Goal: Task Accomplishment & Management: Complete application form

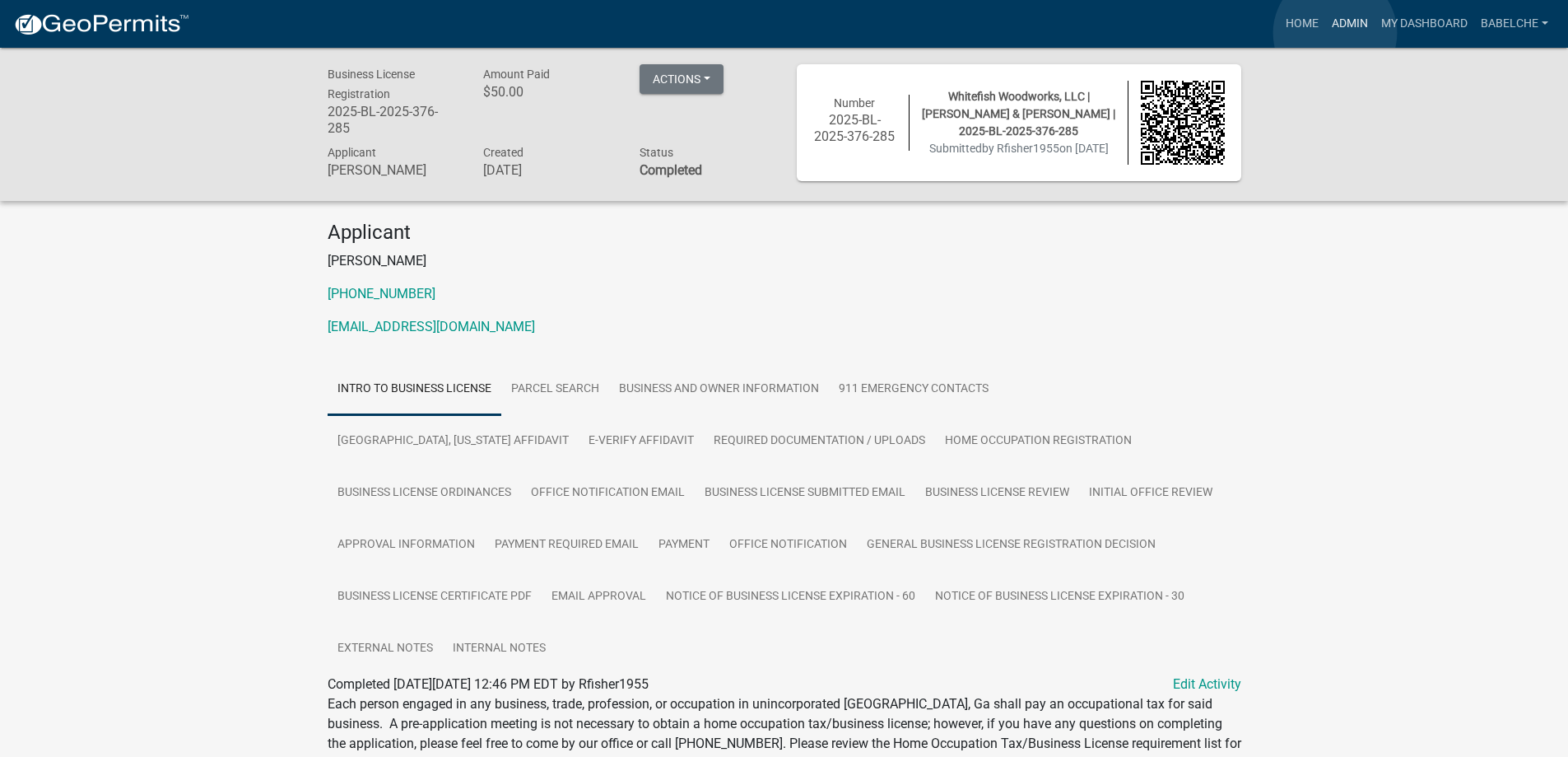
click at [1335, 33] on link "Admin" at bounding box center [1350, 23] width 50 height 31
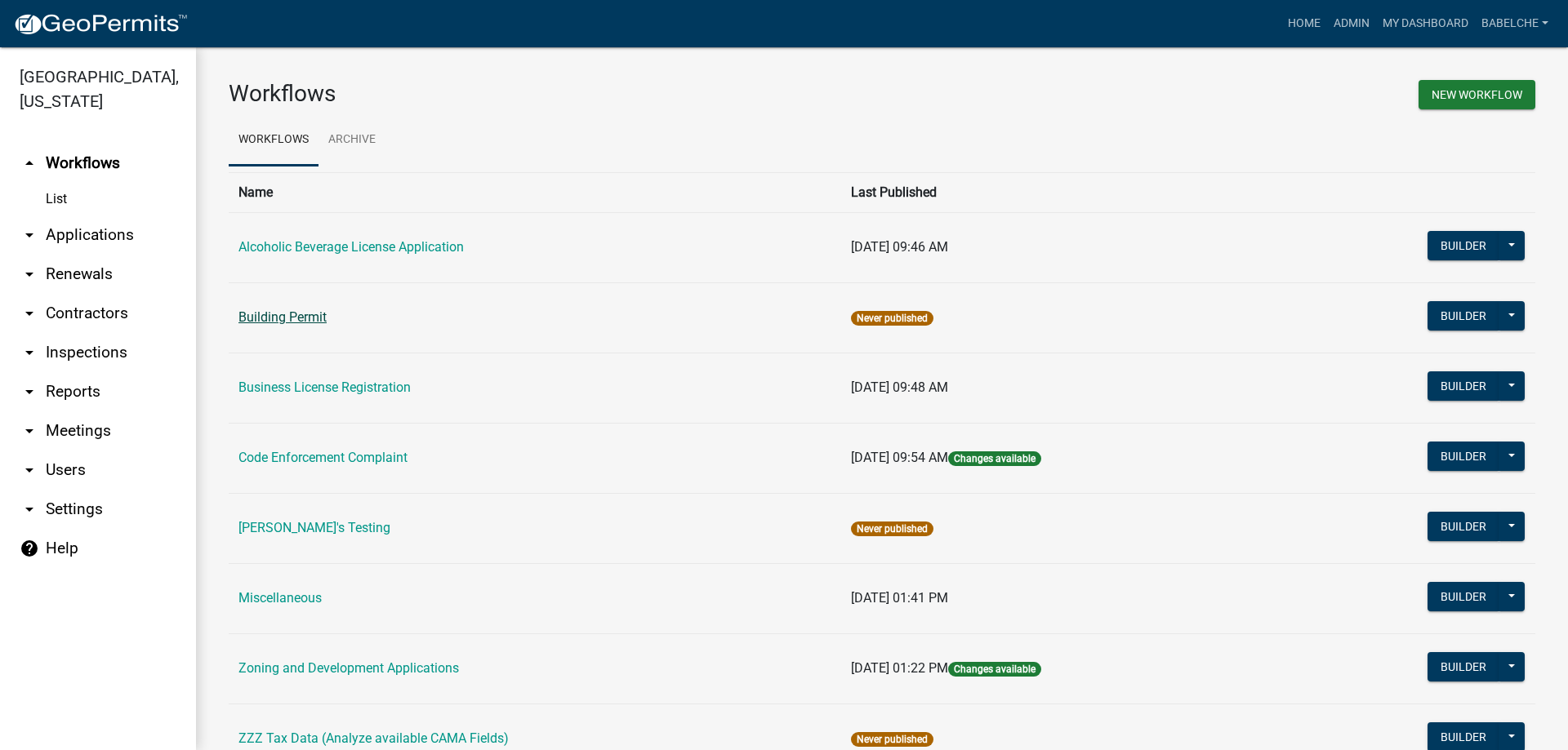
click at [308, 309] on link "Building Permit" at bounding box center [282, 316] width 88 height 16
click at [291, 390] on link "Business License Registration" at bounding box center [324, 387] width 172 height 16
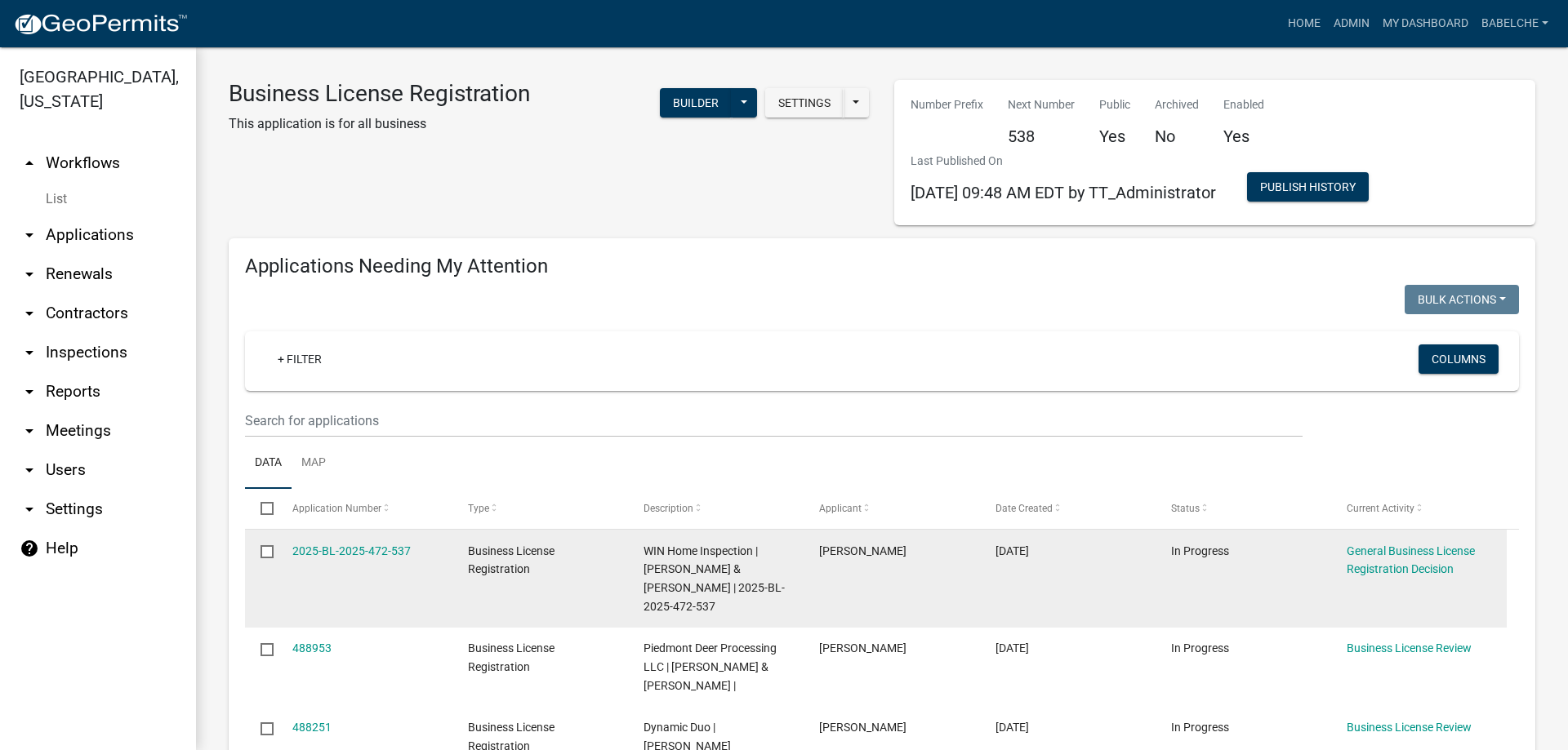
click at [367, 540] on datatable-body-cell "2025-BL-2025-472-537" at bounding box center [363, 578] width 176 height 98
click at [368, 548] on link "2025-BL-2025-472-537" at bounding box center [351, 551] width 118 height 13
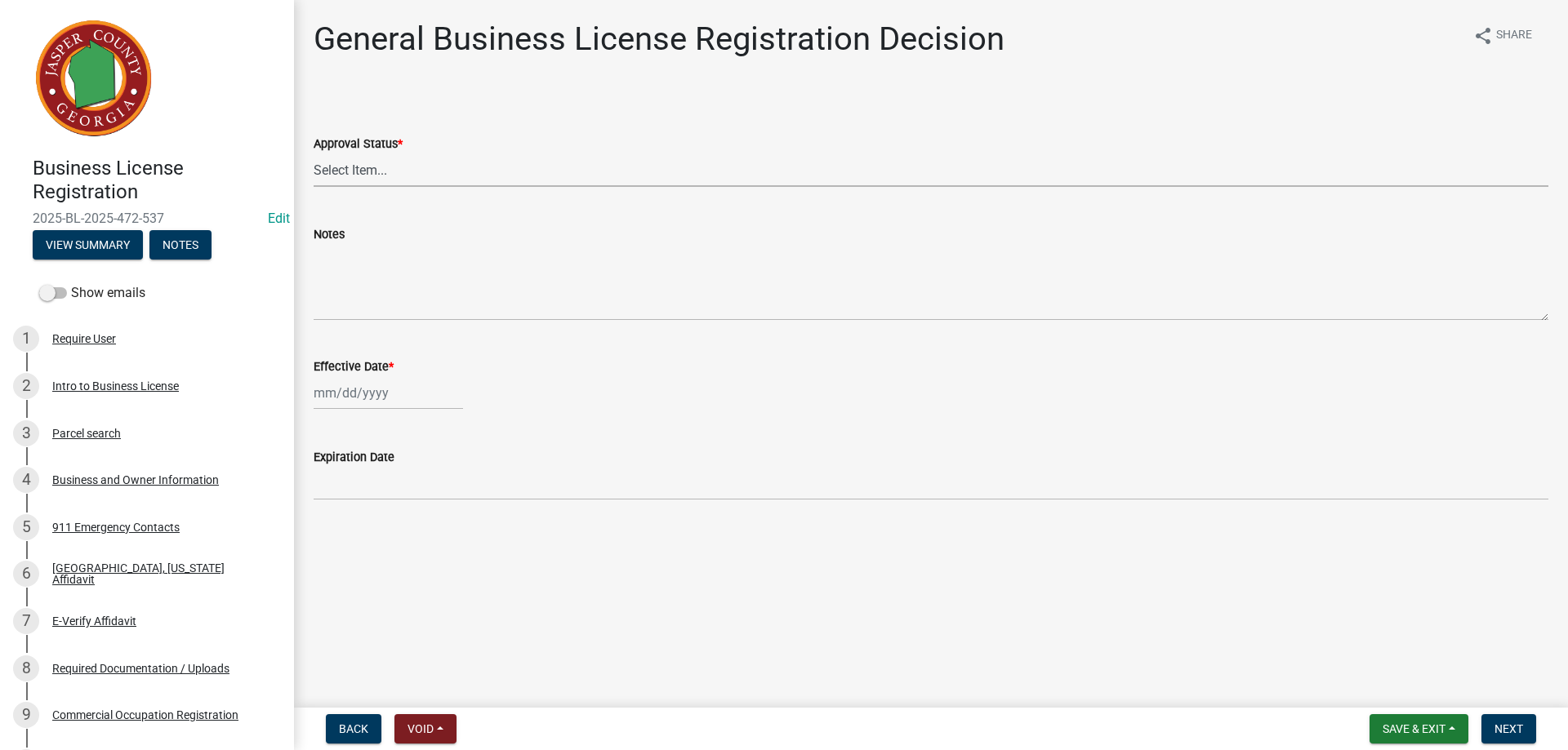
click at [369, 169] on select "Select Item... Approved Denied" at bounding box center [931, 170] width 1235 height 33
click at [314, 154] on select "Select Item... Approved Denied" at bounding box center [931, 170] width 1235 height 33
select select "4b86b809-39dd-4c68-9f3d-fdb3e7050482"
select select "10"
select select "2025"
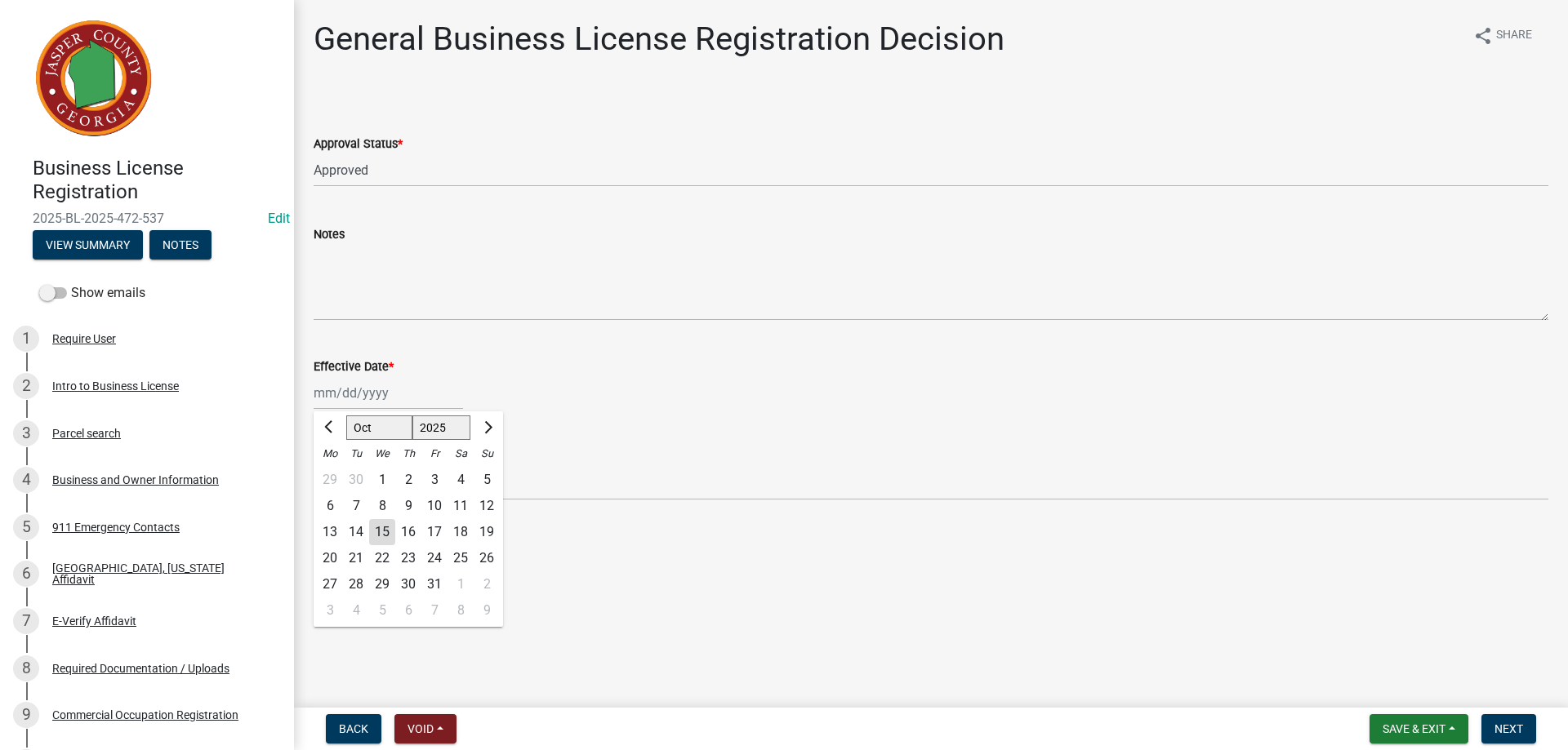
click at [350, 399] on div "Jan Feb Mar Apr May Jun Jul Aug Sep Oct Nov Dec 1525 1526 1527 1528 1529 1530 1…" at bounding box center [388, 393] width 149 height 33
click at [380, 529] on div "15" at bounding box center [382, 532] width 26 height 26
type input "10/15/2025"
click at [1527, 730] on button "Next" at bounding box center [1508, 729] width 55 height 30
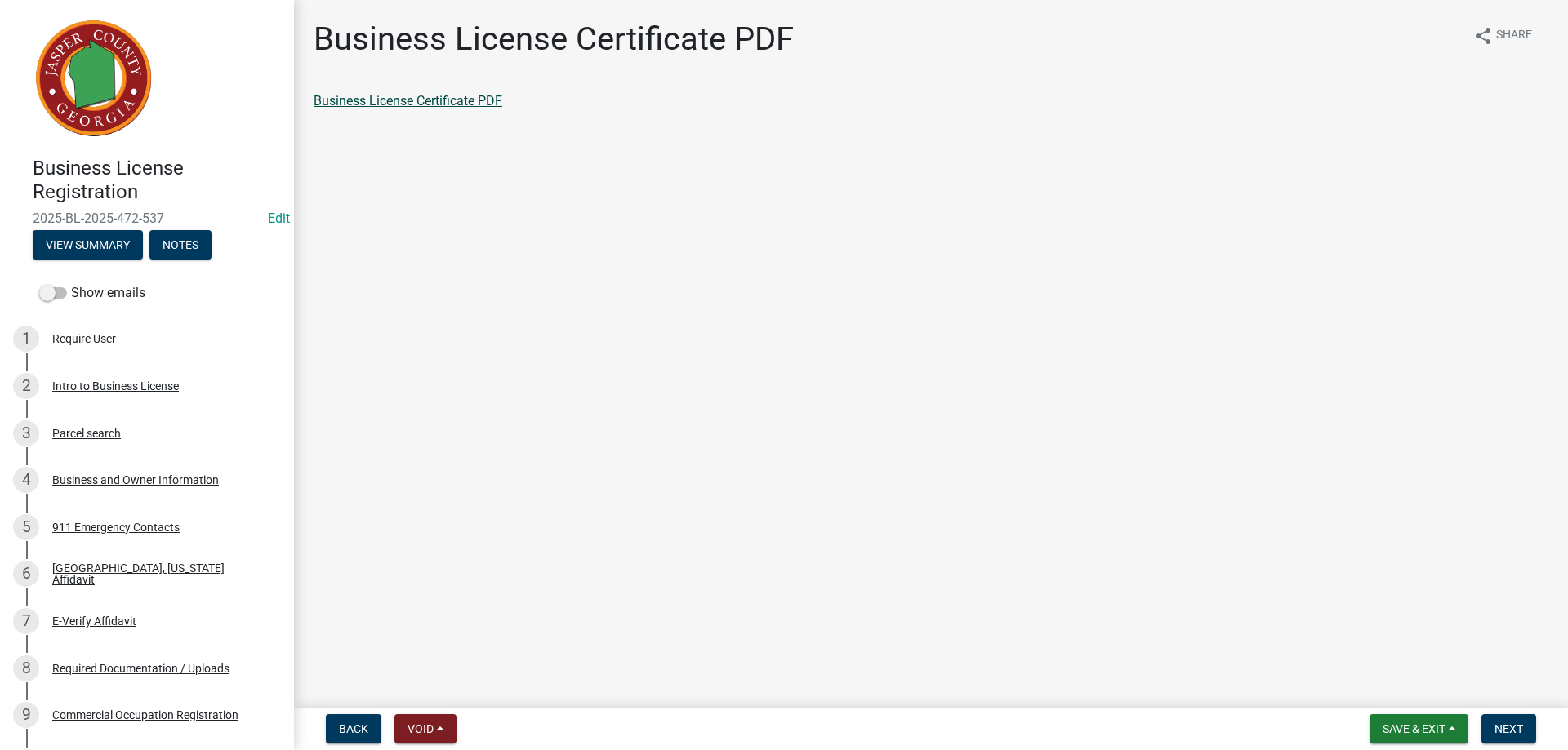
click at [426, 100] on link "Business License Certificate PDF" at bounding box center [408, 100] width 189 height 16
click at [1533, 727] on button "Next" at bounding box center [1508, 729] width 55 height 30
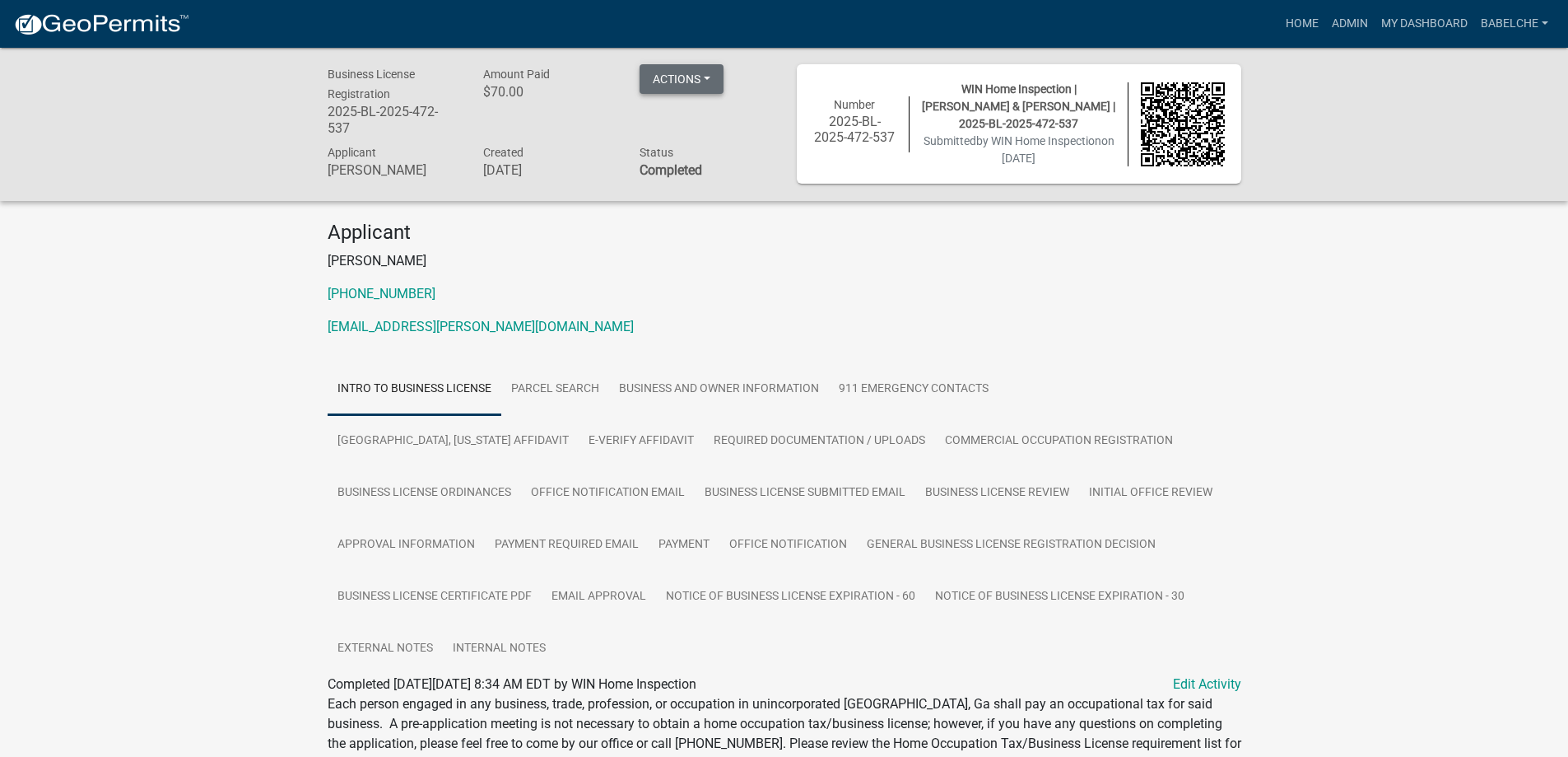
click at [672, 83] on button "Actions" at bounding box center [681, 79] width 84 height 30
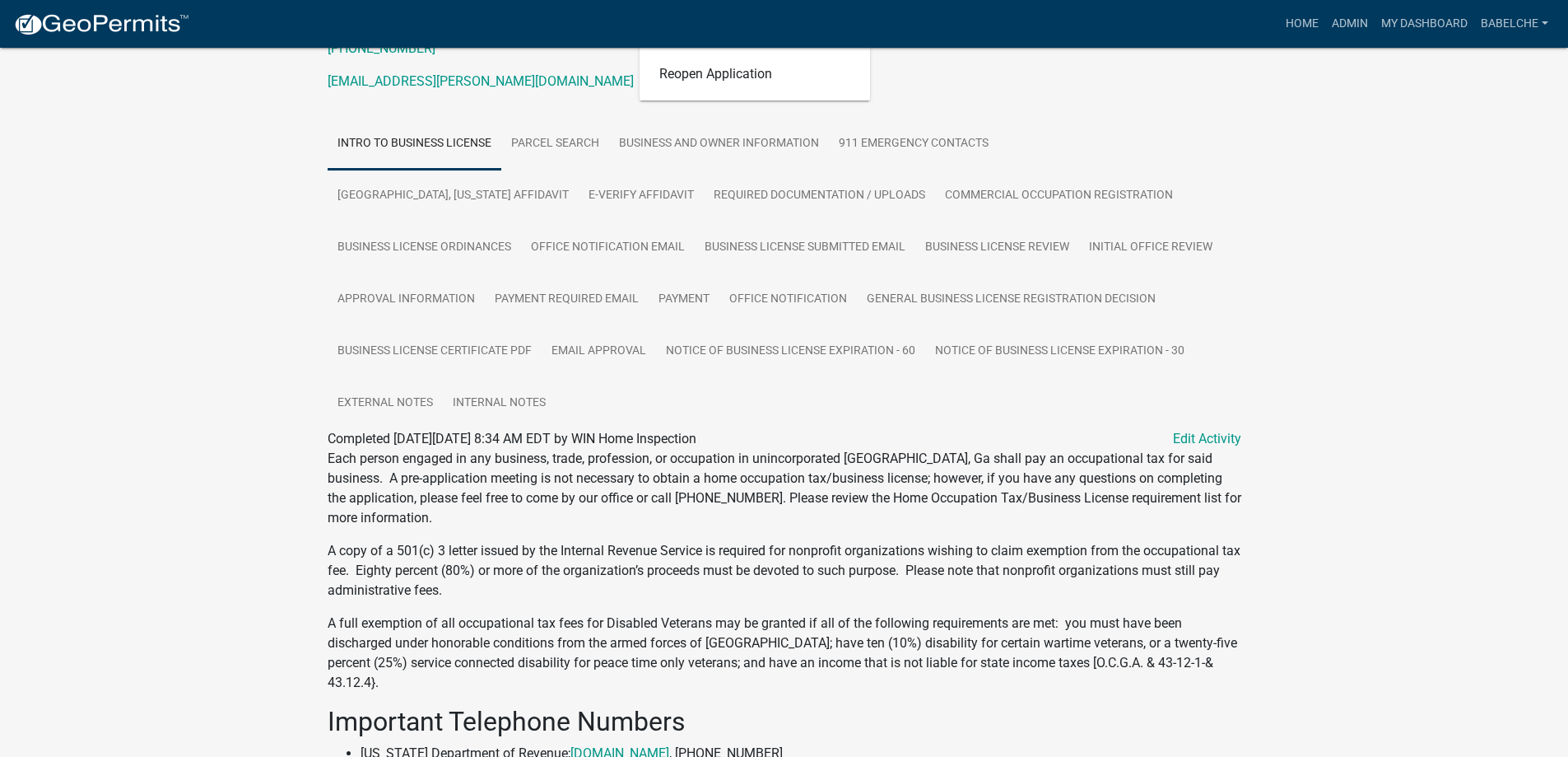
scroll to position [247, 0]
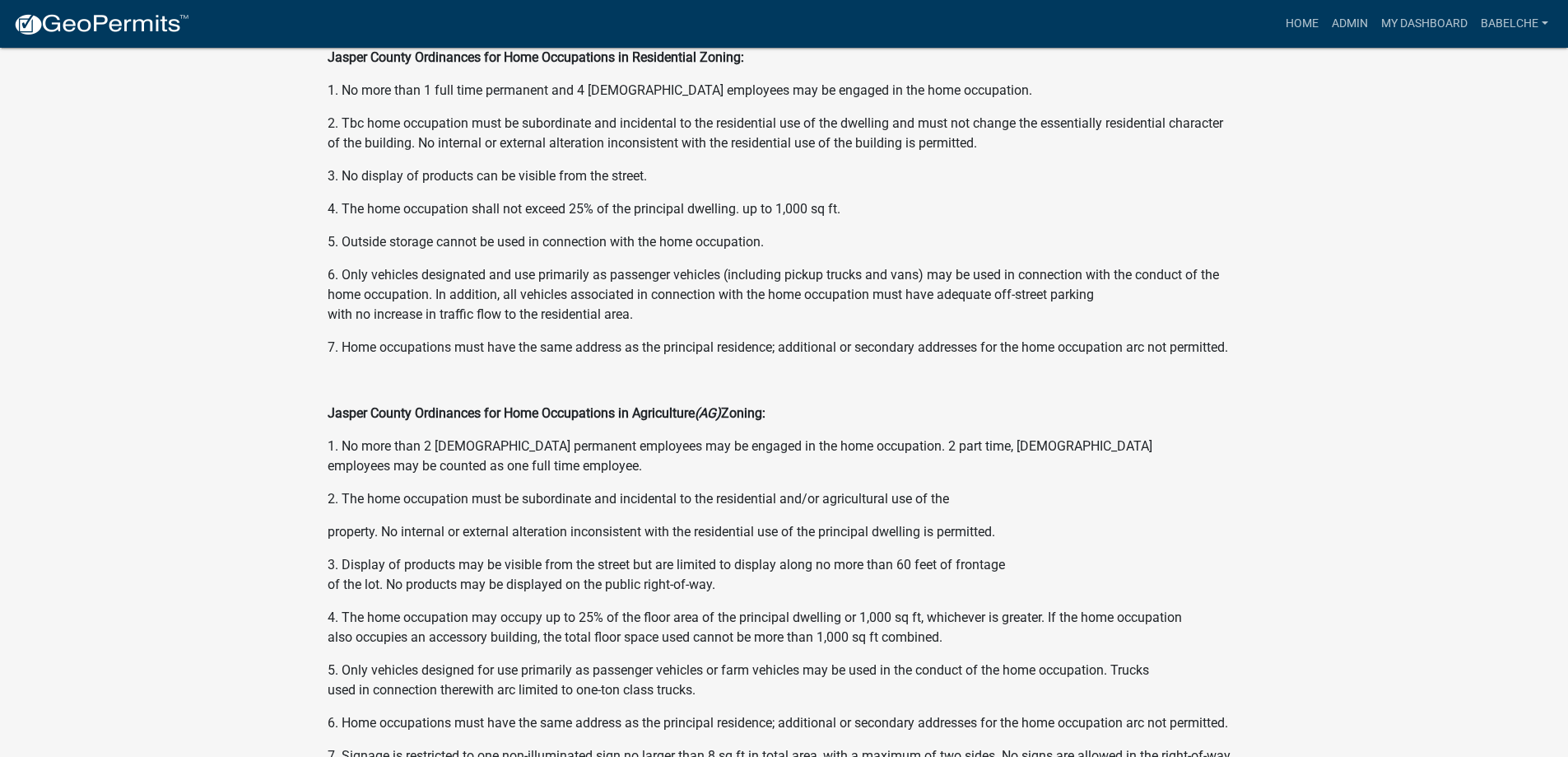
scroll to position [1556, 0]
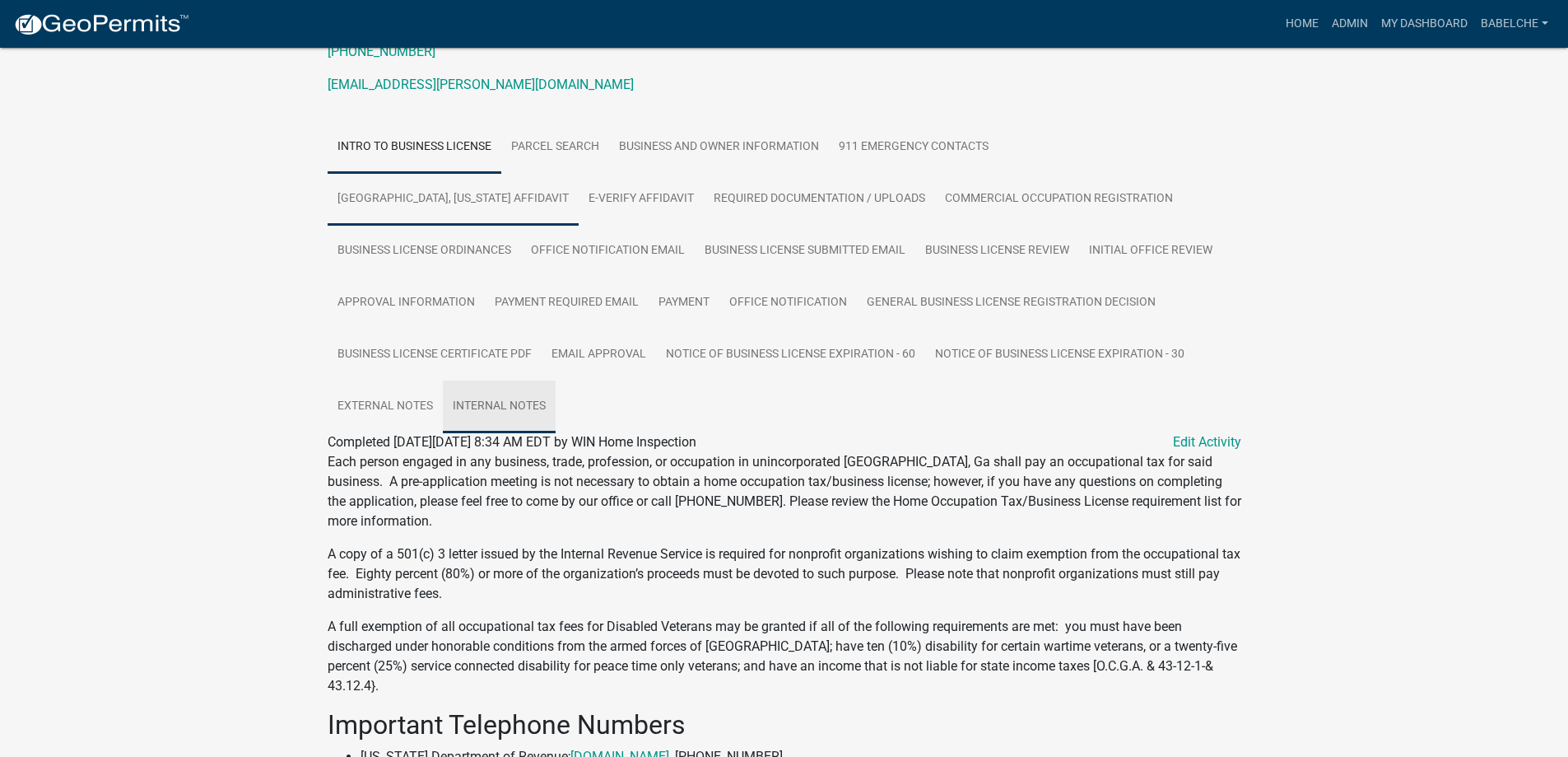
scroll to position [9, 0]
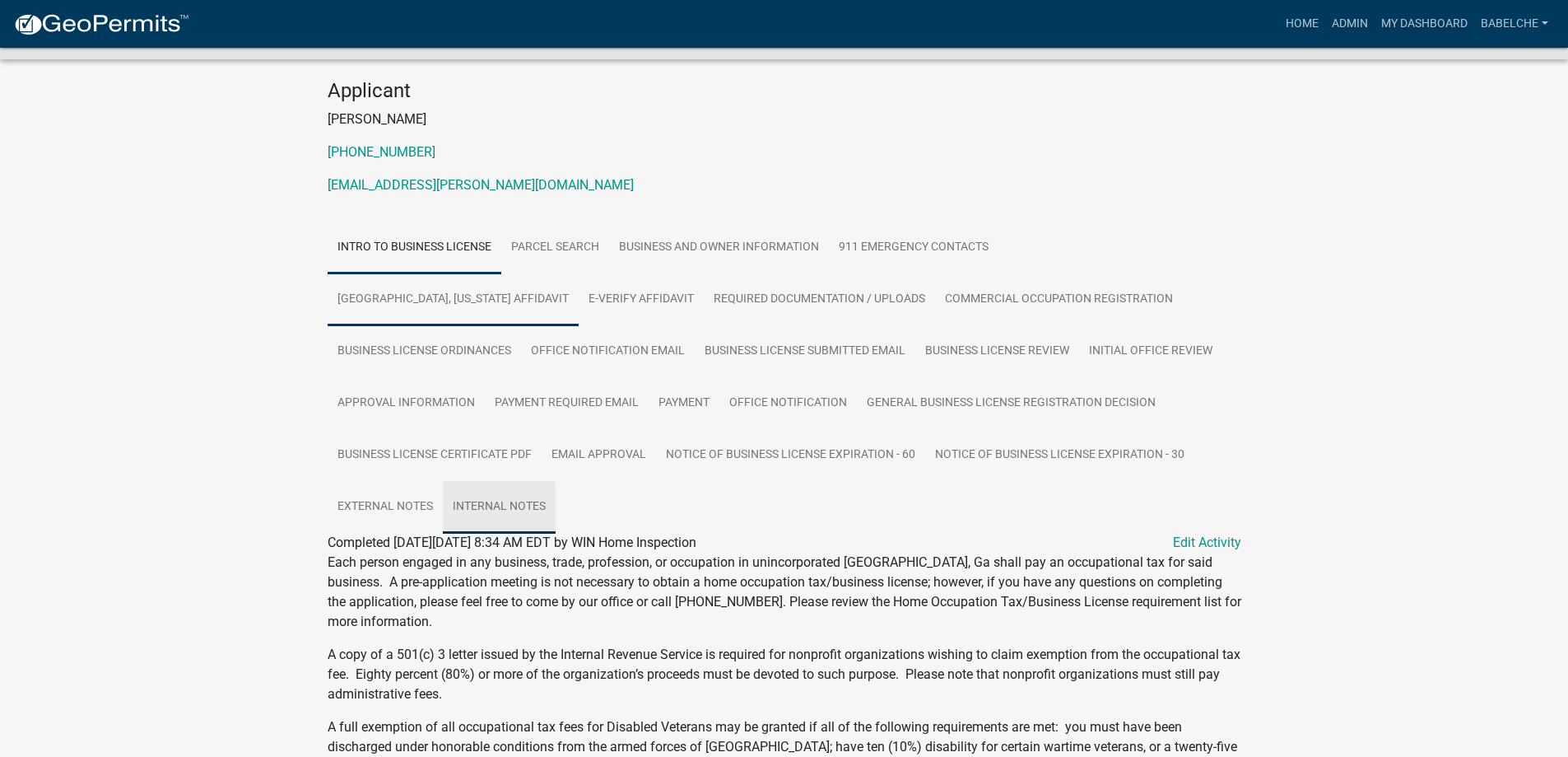
drag, startPoint x: 1039, startPoint y: 385, endPoint x: 1018, endPoint y: 384, distance: 21.0
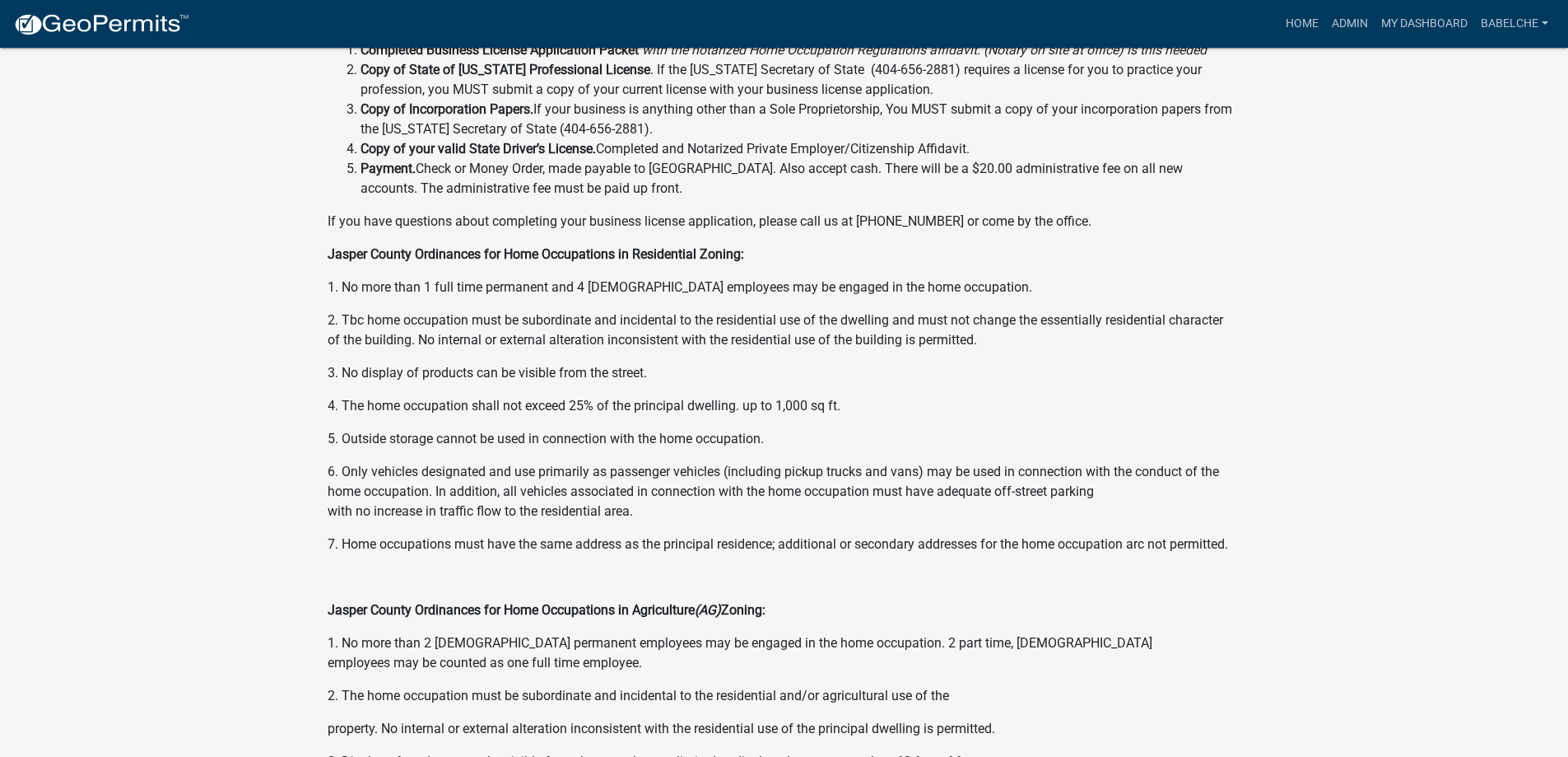
scroll to position [1153, 0]
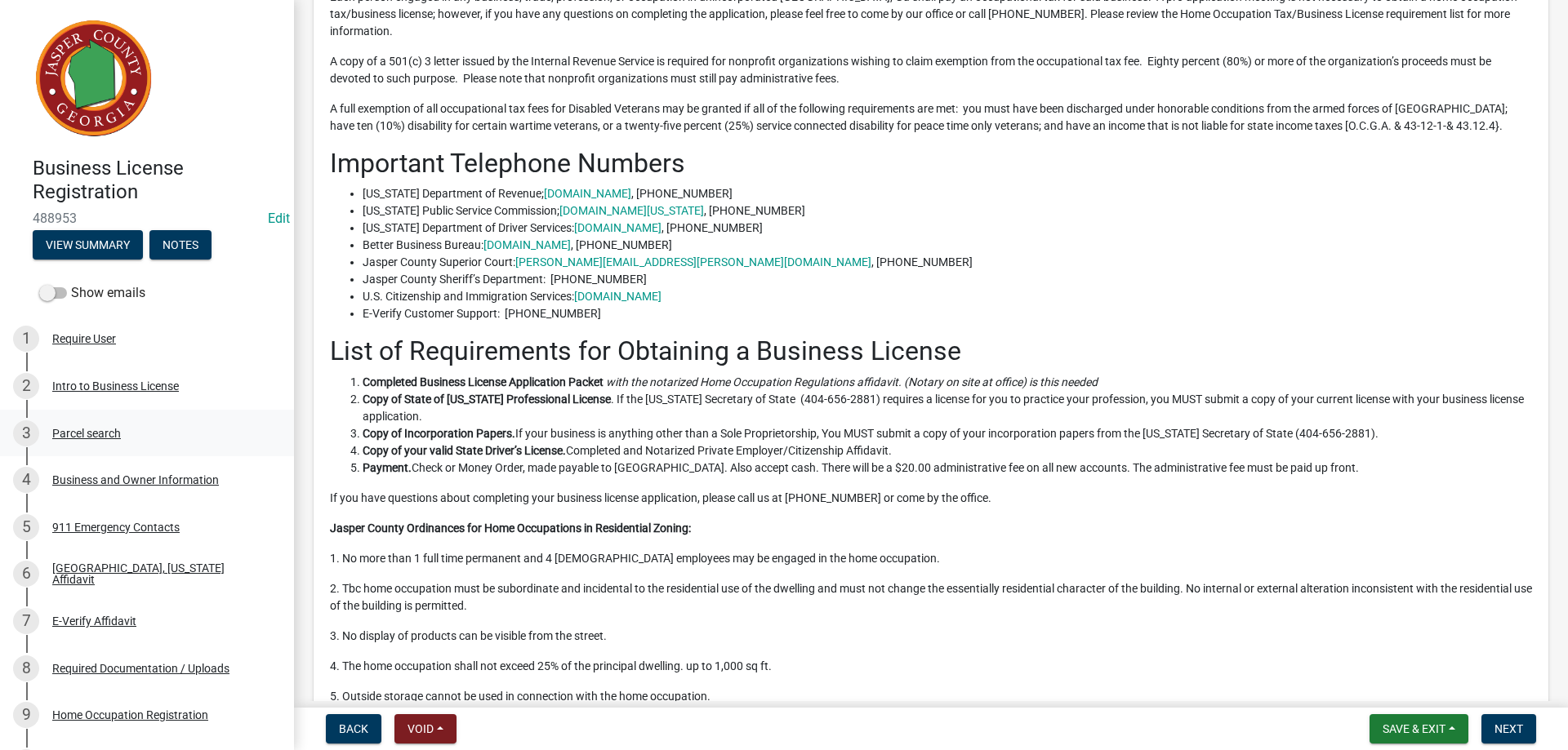
scroll to position [245, 0]
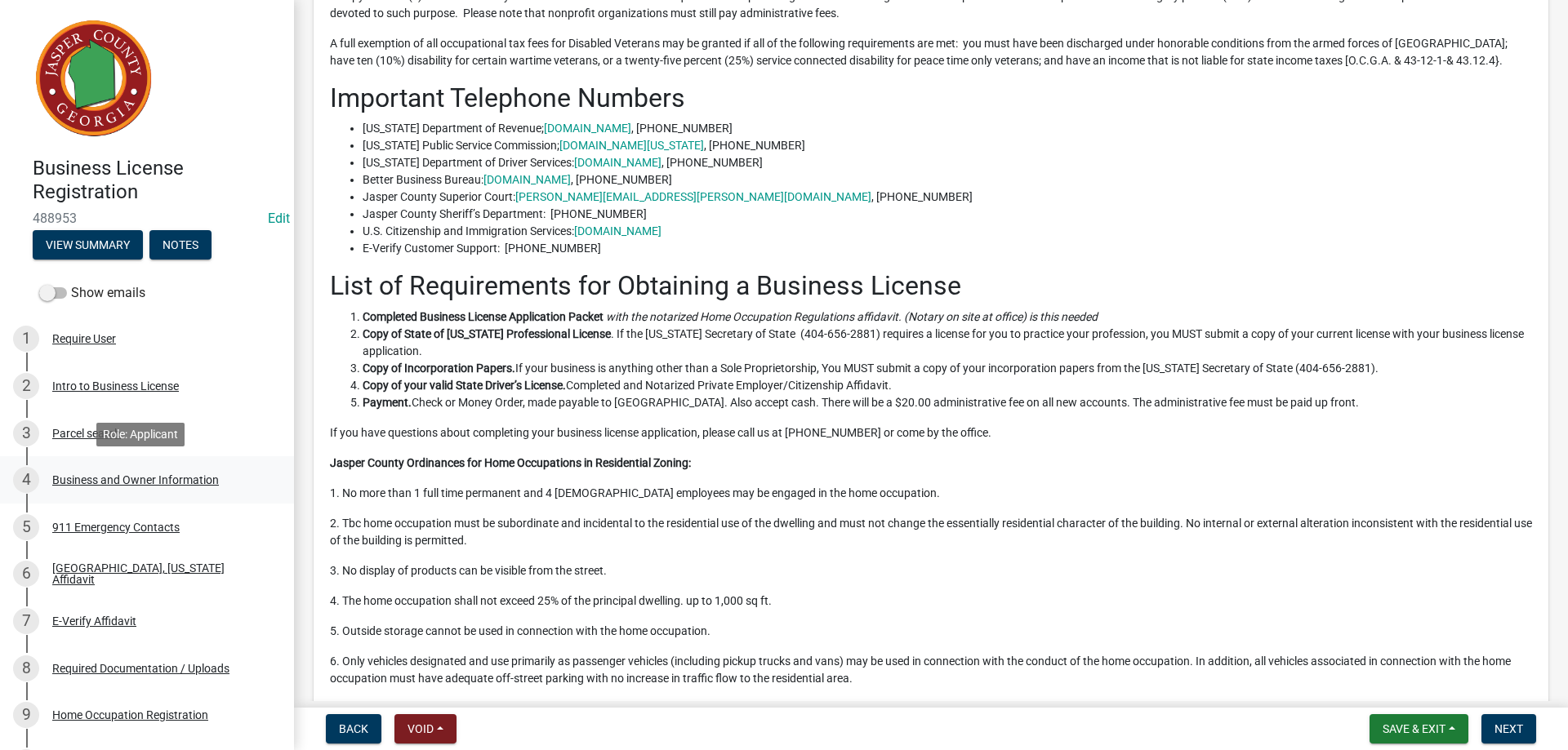
click at [101, 474] on div "Business and Owner Information" at bounding box center [135, 479] width 167 height 11
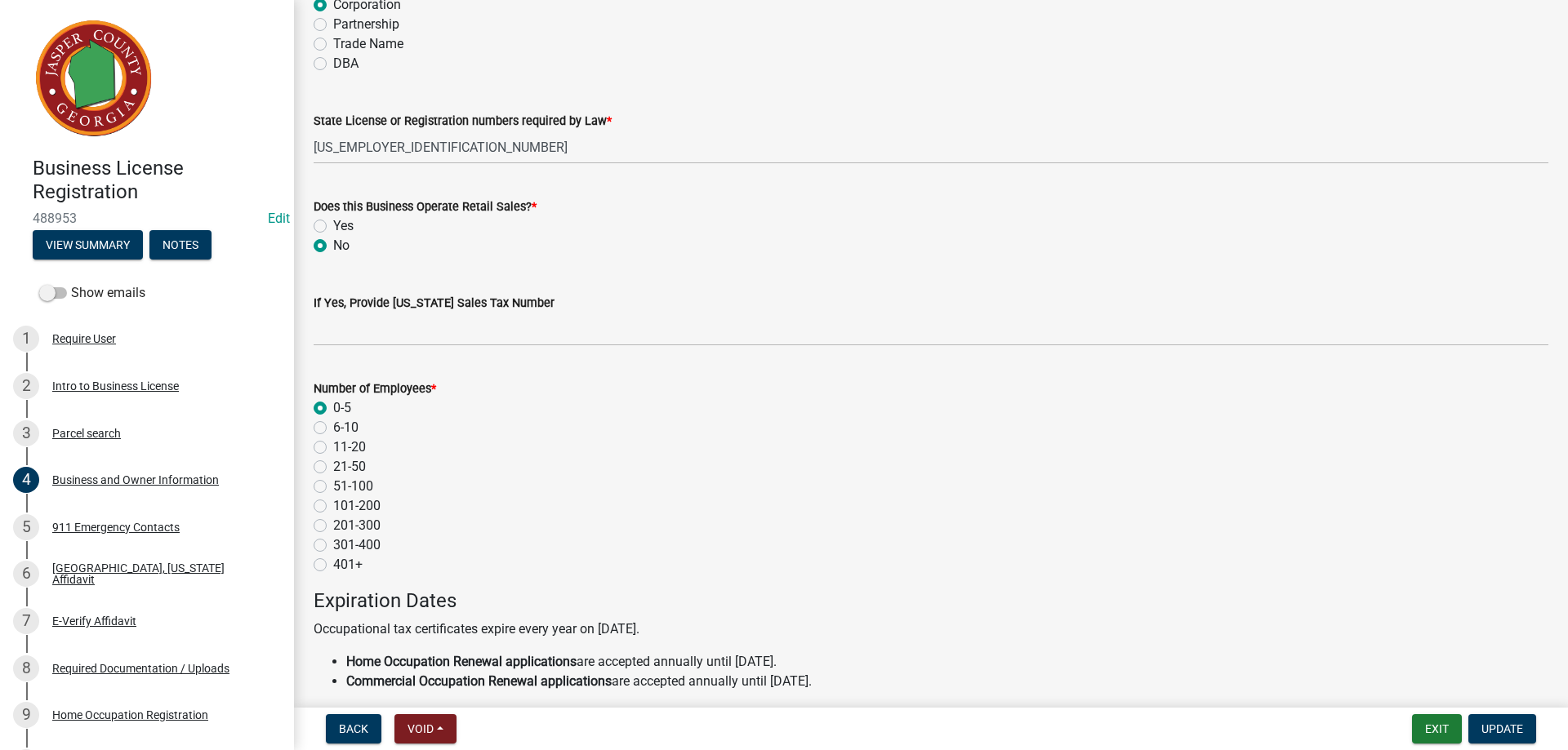
scroll to position [1143, 0]
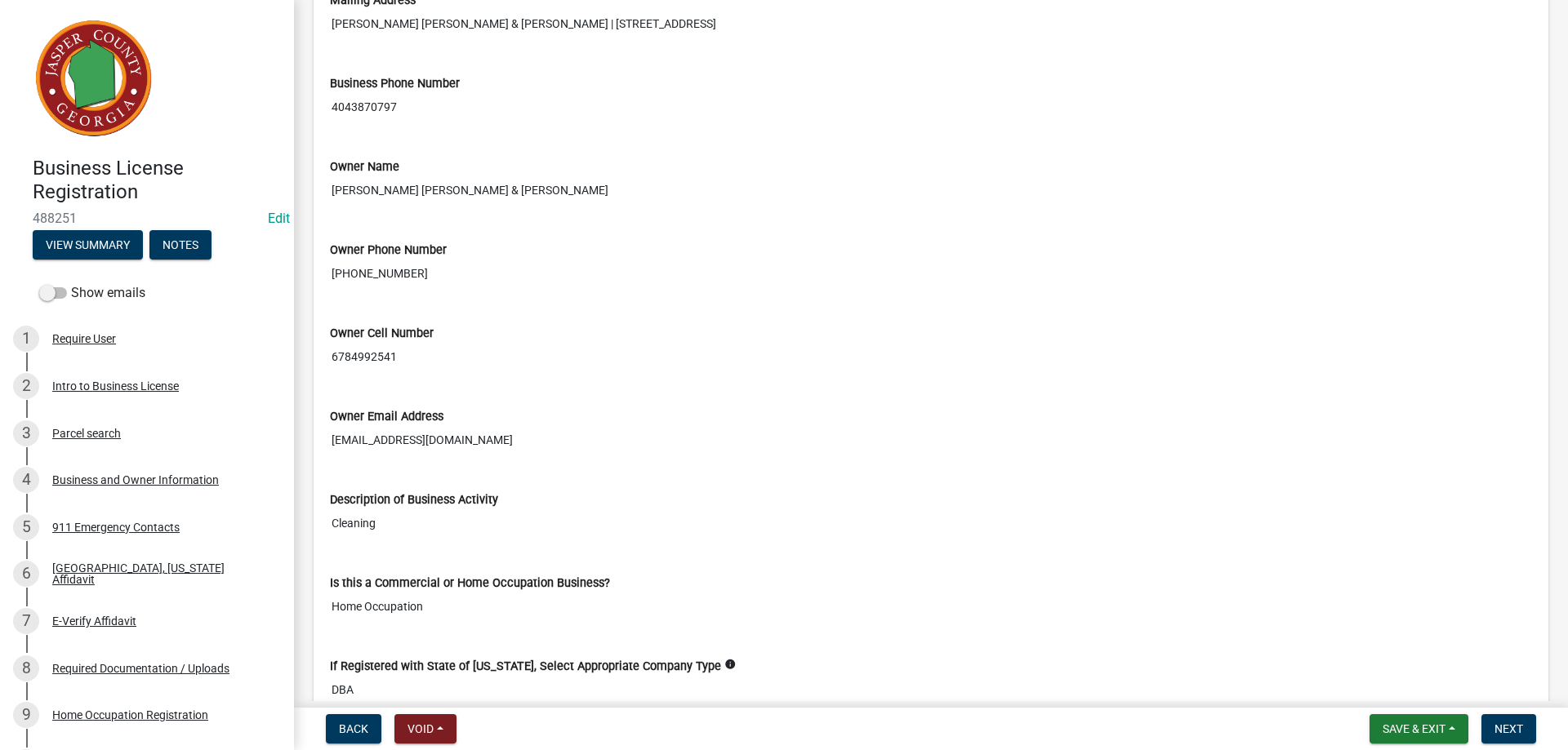
scroll to position [2366, 0]
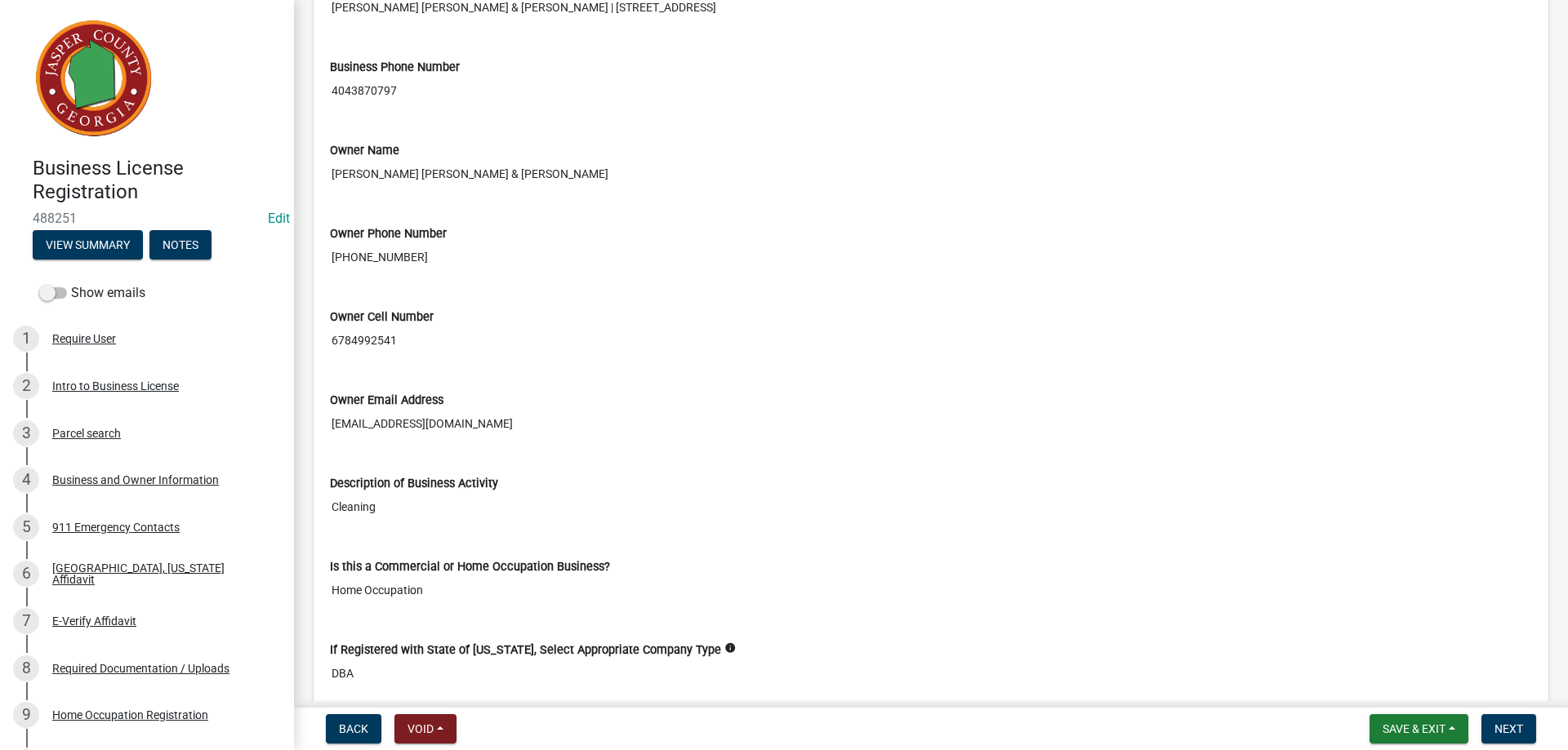
drag, startPoint x: 452, startPoint y: 556, endPoint x: 453, endPoint y: 564, distance: 8.1
click at [453, 560] on wm-data-entity-view-list "Business Information Business Name Dynamic Duo 911 Address of Business [STREET_…" at bounding box center [930, 574] width 1202 height 1649
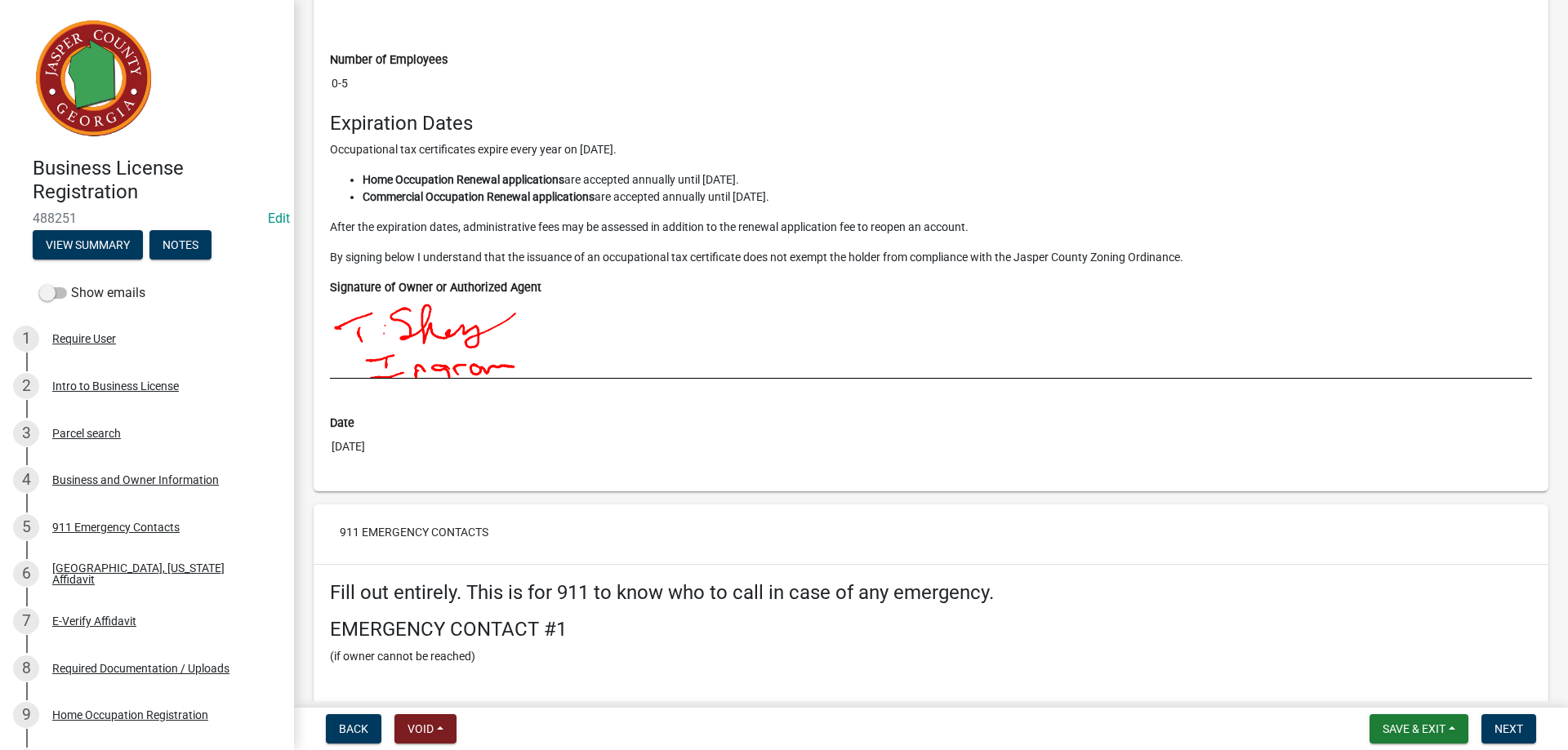
scroll to position [3345, 0]
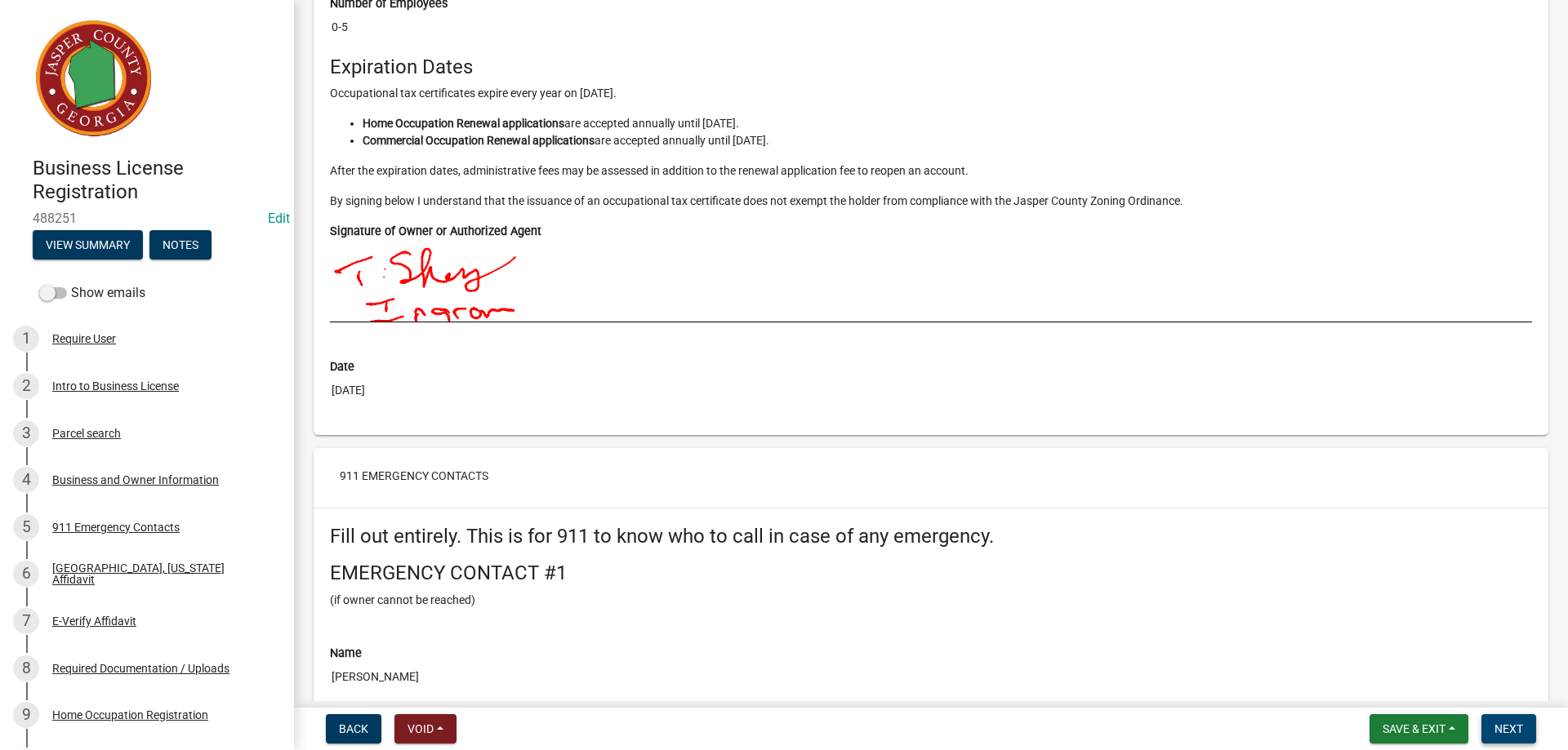
click at [1509, 726] on span "Next" at bounding box center [1508, 729] width 29 height 13
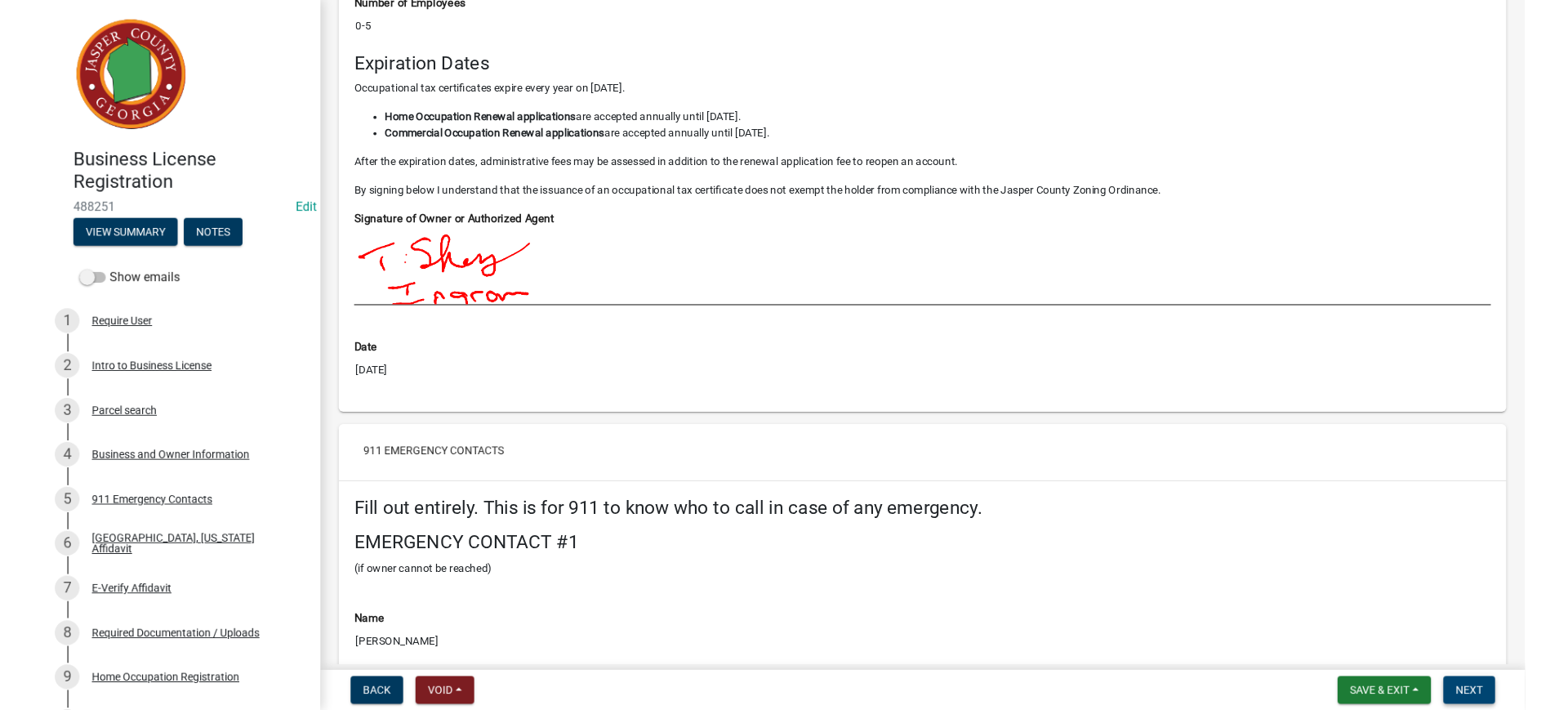
scroll to position [0, 0]
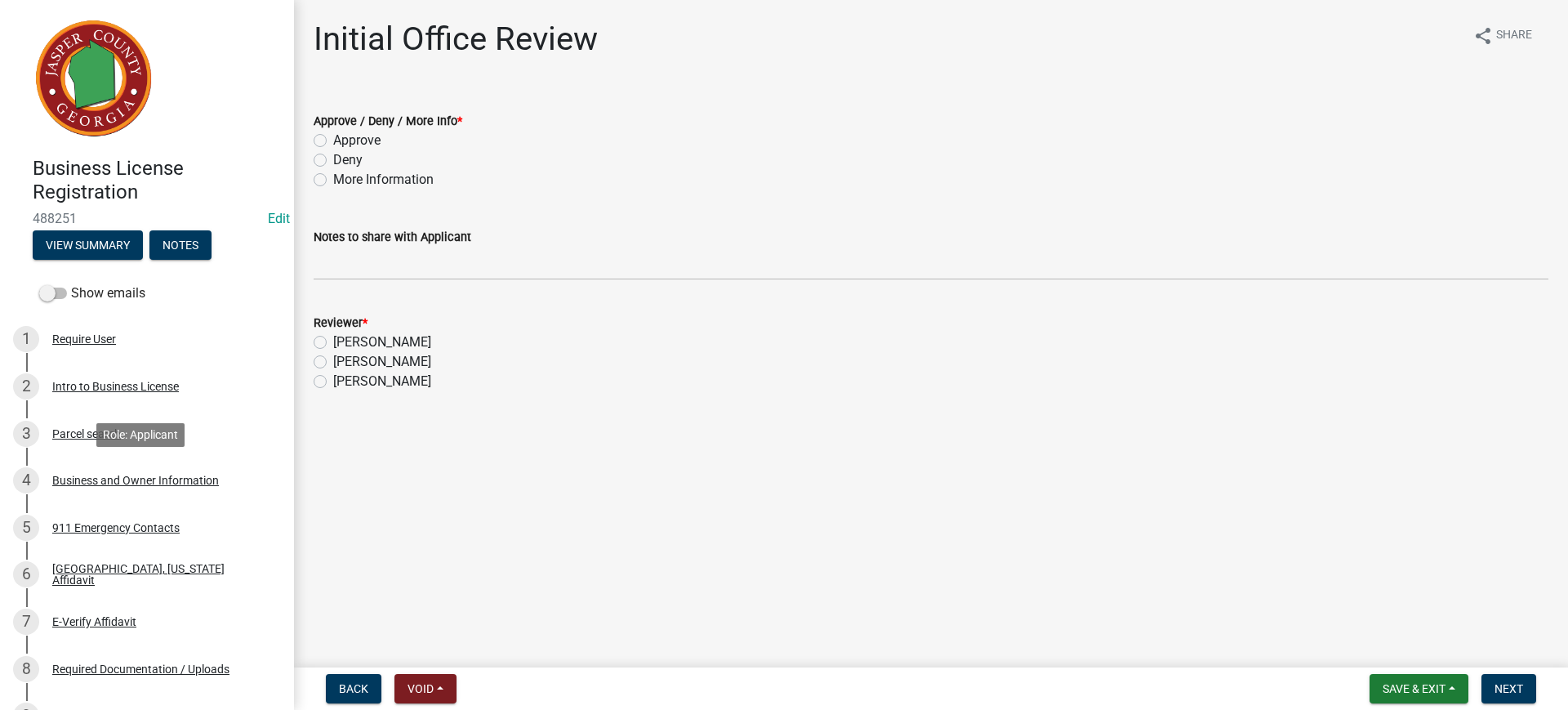
click at [135, 474] on div "Business and Owner Information" at bounding box center [135, 480] width 167 height 11
